Goal: Information Seeking & Learning: Learn about a topic

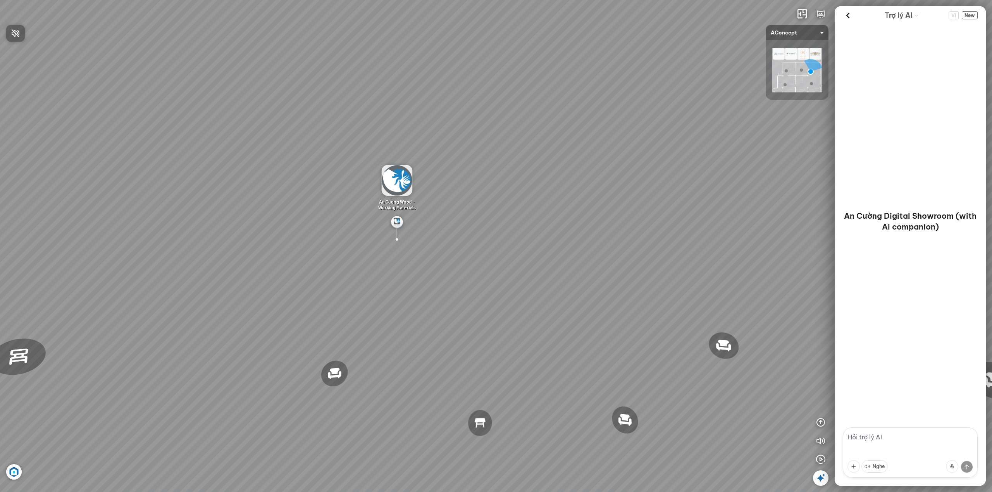
click at [818, 487] on div at bounding box center [496, 246] width 992 height 492
click at [819, 480] on icon at bounding box center [820, 478] width 9 height 9
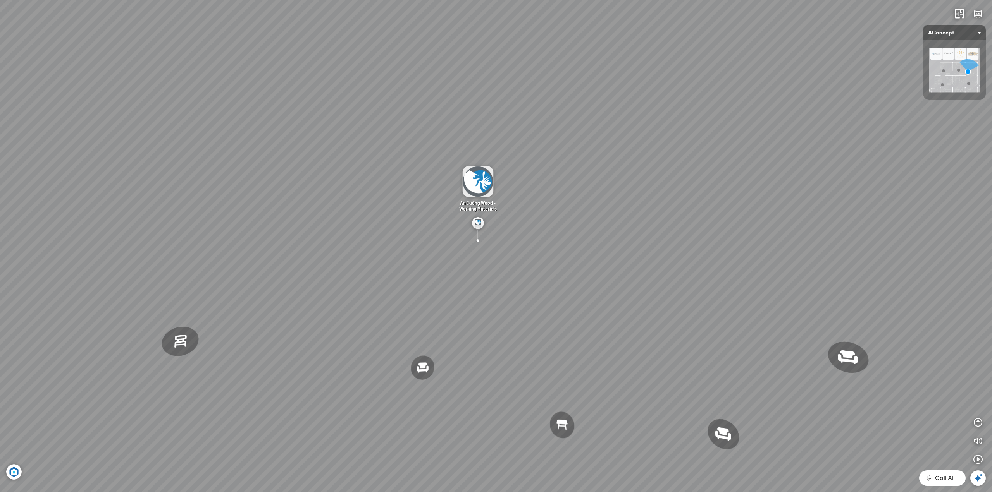
click at [368, 243] on div "Đèn [PERSON_NAME] 5.300.000 VND Giường ngủ Palima 19.000.000 VND Ghế thư giãn N…" at bounding box center [496, 246] width 992 height 492
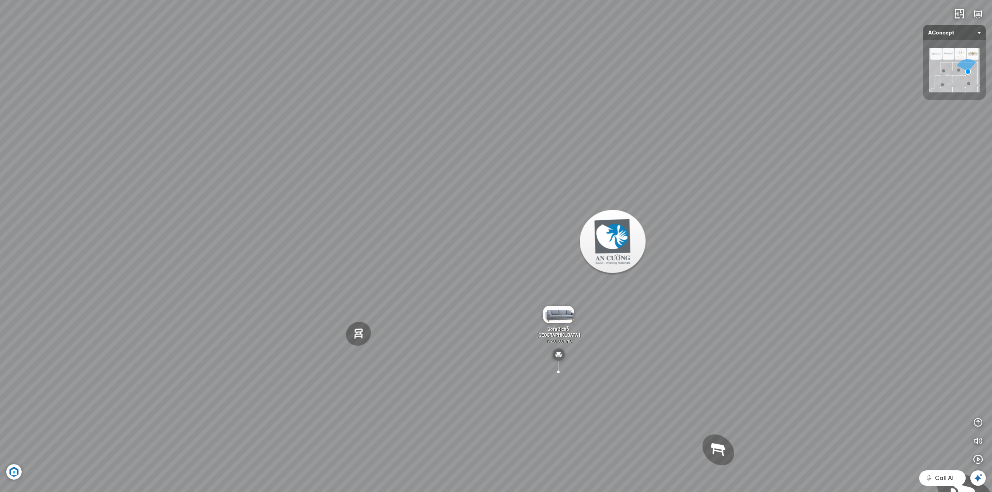
click at [500, 258] on div "Đèn [PERSON_NAME] 5.300.000 VND Giường ngủ Palima 19.000.000 VND Ghế thư giãn N…" at bounding box center [496, 246] width 992 height 492
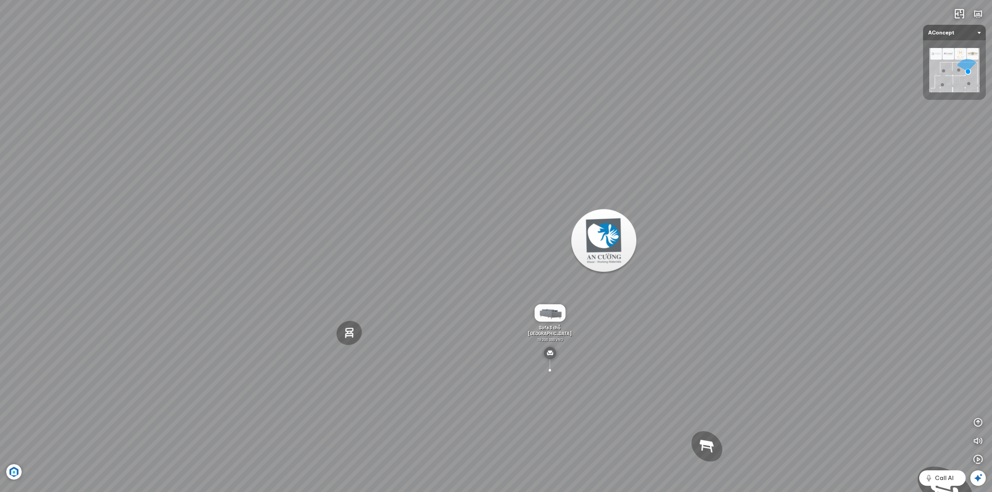
drag, startPoint x: 387, startPoint y: 250, endPoint x: 378, endPoint y: 249, distance: 9.4
click at [379, 249] on div "Đèn [PERSON_NAME] 5.300.000 VND Giường ngủ Palima 19.000.000 VND Ghế thư giãn N…" at bounding box center [496, 246] width 992 height 492
drag, startPoint x: 523, startPoint y: 261, endPoint x: 434, endPoint y: 251, distance: 89.6
click at [440, 251] on div "Đèn [PERSON_NAME] 5.300.000 VND Giường ngủ Palima 19.000.000 VND Ghế thư giãn N…" at bounding box center [496, 246] width 992 height 492
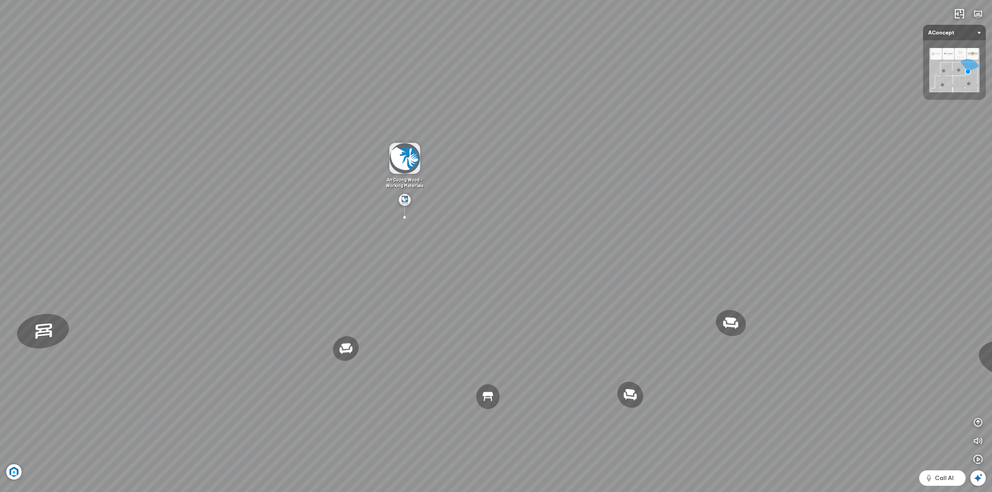
drag, startPoint x: 587, startPoint y: 279, endPoint x: 471, endPoint y: 270, distance: 115.8
click at [483, 270] on div "Đèn [PERSON_NAME] 5.300.000 VND Giường ngủ Palima 19.000.000 VND Ghế thư giãn N…" at bounding box center [496, 246] width 992 height 492
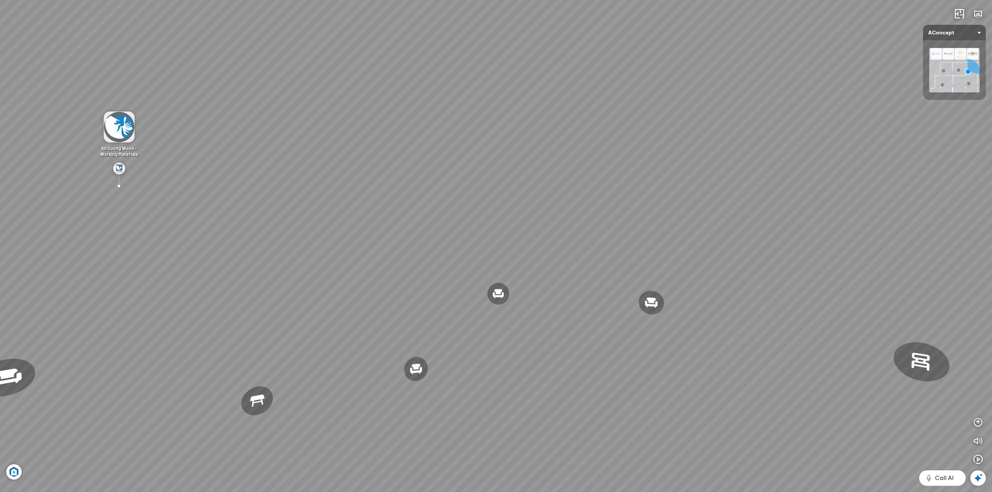
drag, startPoint x: 560, startPoint y: 279, endPoint x: 522, endPoint y: 276, distance: 38.1
click at [526, 276] on div "Đèn [PERSON_NAME] 5.300.000 VND Giường ngủ Palima 19.000.000 VND Ghế thư giãn N…" at bounding box center [496, 246] width 992 height 492
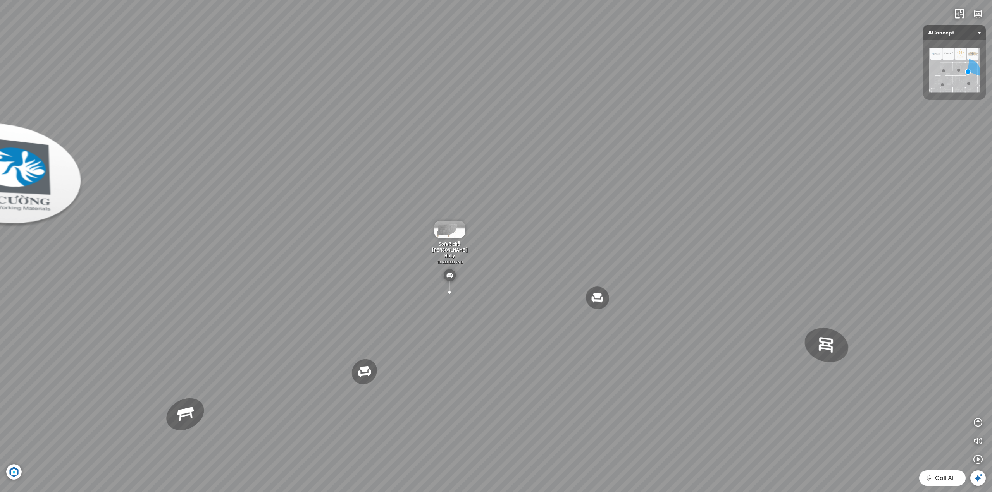
drag, startPoint x: 472, startPoint y: 236, endPoint x: 551, endPoint y: 243, distance: 79.8
click at [528, 243] on div "Đèn [PERSON_NAME] 5.300.000 VND Giường ngủ Palima 19.000.000 VND Ghế thư giãn N…" at bounding box center [496, 246] width 992 height 492
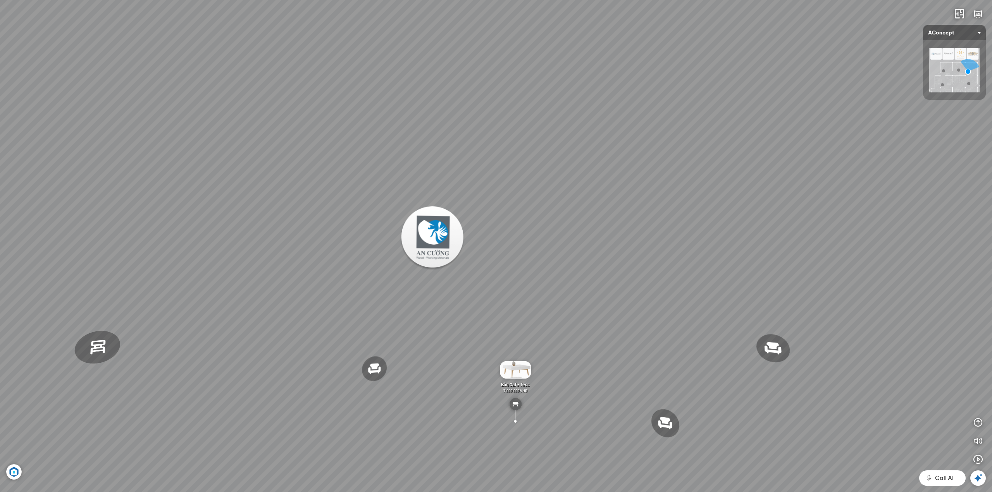
drag, startPoint x: 552, startPoint y: 243, endPoint x: 628, endPoint y: 252, distance: 76.5
click at [625, 251] on div "Đèn [PERSON_NAME] 5.300.000 VND Giường ngủ Palima 19.000.000 VND Ghế thư giãn N…" at bounding box center [496, 246] width 992 height 492
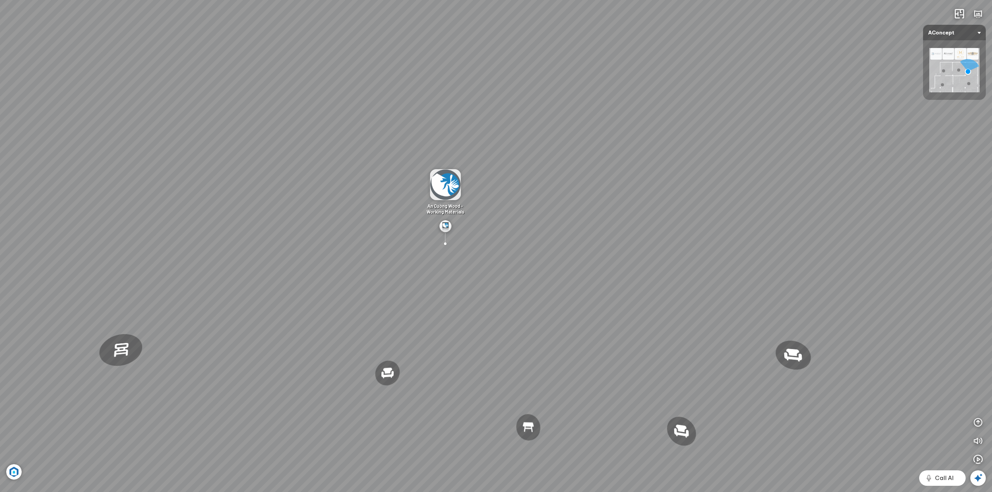
drag, startPoint x: 607, startPoint y: 251, endPoint x: 571, endPoint y: 250, distance: 36.1
click at [571, 250] on div "Đèn [PERSON_NAME] 5.300.000 VND Giường ngủ Palima 19.000.000 VND Ghế thư giãn N…" at bounding box center [496, 246] width 992 height 492
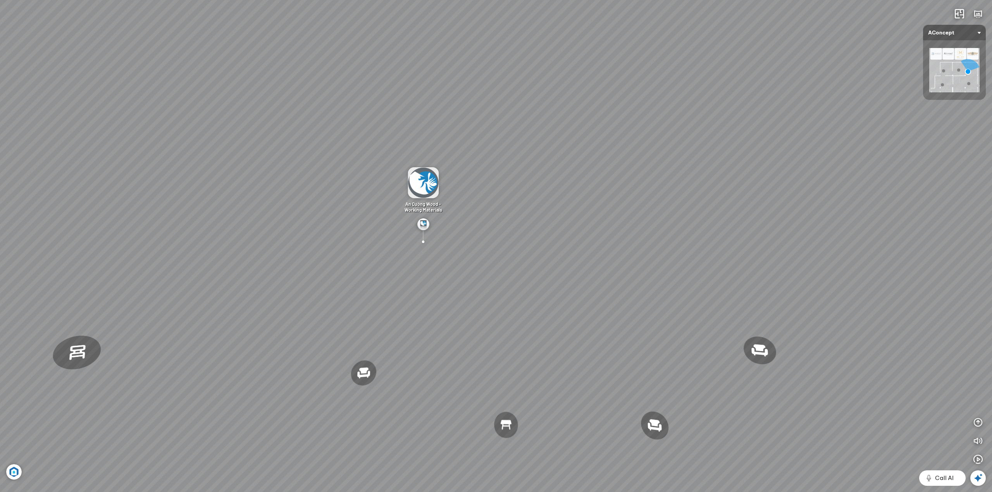
click at [303, 239] on div "Đèn [PERSON_NAME] 5.300.000 VND Giường ngủ Palima 19.000.000 VND Ghế thư giãn N…" at bounding box center [496, 246] width 992 height 492
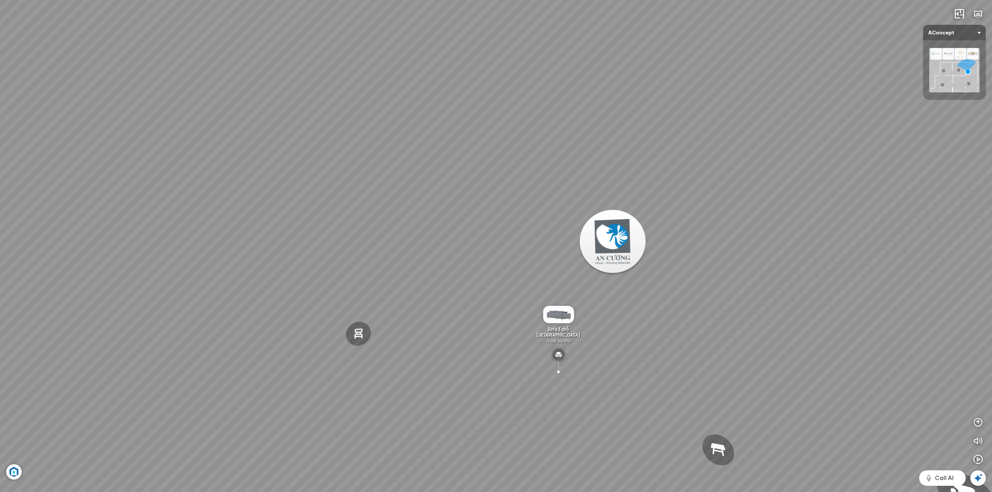
click at [504, 258] on div "Đèn [PERSON_NAME] 5.300.000 VND Giường ngủ Palima 19.000.000 VND Ghế thư giãn N…" at bounding box center [496, 246] width 992 height 492
